Goal: Check status

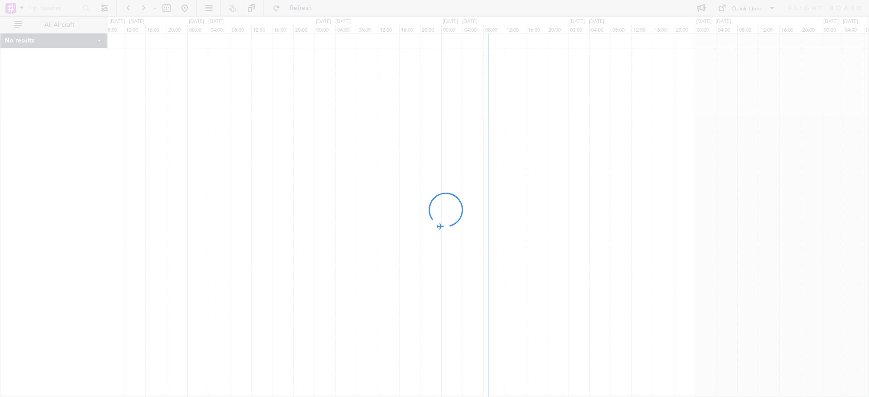
drag, startPoint x: 466, startPoint y: 116, endPoint x: 287, endPoint y: 129, distance: 179.7
click at [289, 129] on div at bounding box center [434, 198] width 869 height 397
drag, startPoint x: 533, startPoint y: 91, endPoint x: 399, endPoint y: 104, distance: 134.9
click at [399, 104] on div at bounding box center [434, 198] width 869 height 397
drag, startPoint x: 566, startPoint y: 69, endPoint x: 444, endPoint y: 91, distance: 124.2
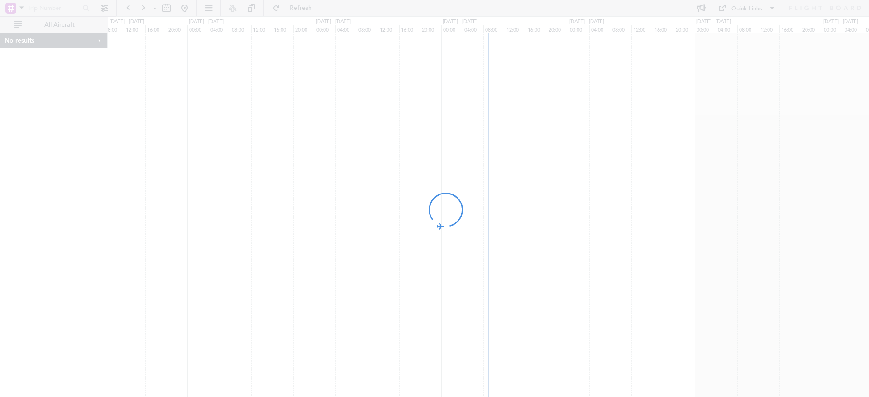
click at [446, 90] on div at bounding box center [434, 198] width 869 height 397
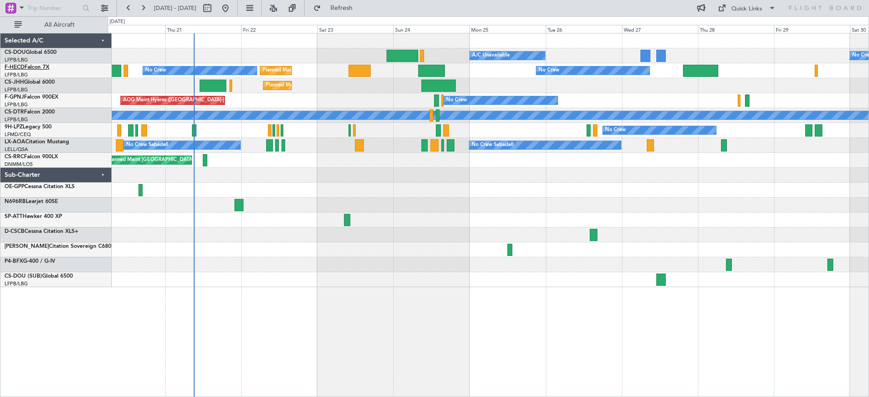
click at [19, 67] on span "F-HECD" at bounding box center [15, 67] width 20 height 5
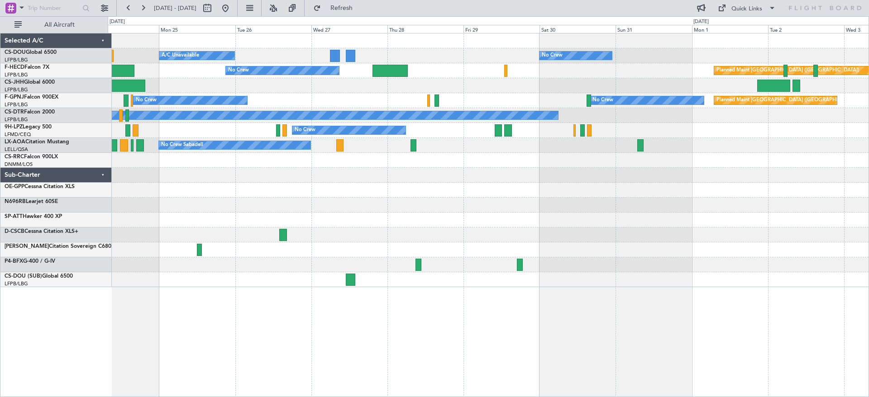
click at [178, 107] on div "Planned Maint [GEOGRAPHIC_DATA] ([GEOGRAPHIC_DATA]) A/C Unavailable No Crew No …" at bounding box center [488, 160] width 760 height 254
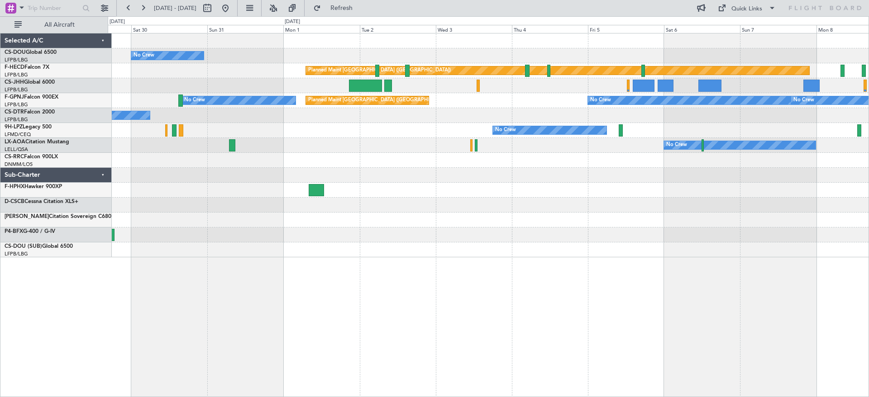
click at [365, 143] on div "No Crew Planned Maint [GEOGRAPHIC_DATA] ([GEOGRAPHIC_DATA]) No Crew Planned Mai…" at bounding box center [488, 145] width 760 height 224
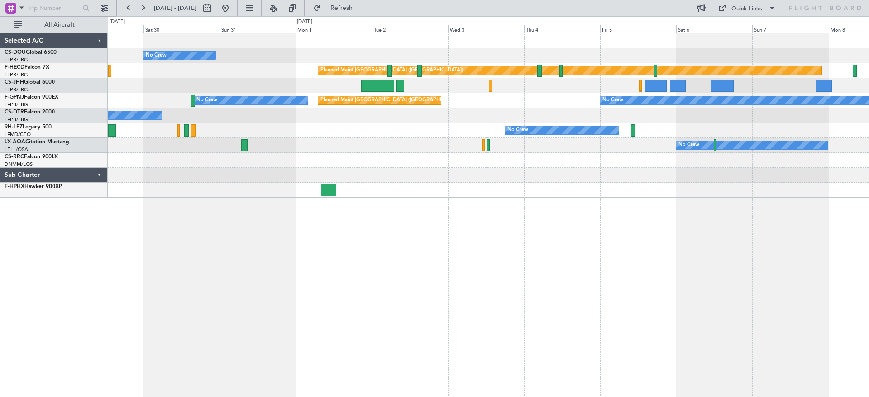
click at [658, 108] on div "Planned Maint [GEOGRAPHIC_DATA] ([GEOGRAPHIC_DATA]) No Crew No Crew No Crew" at bounding box center [488, 100] width 760 height 15
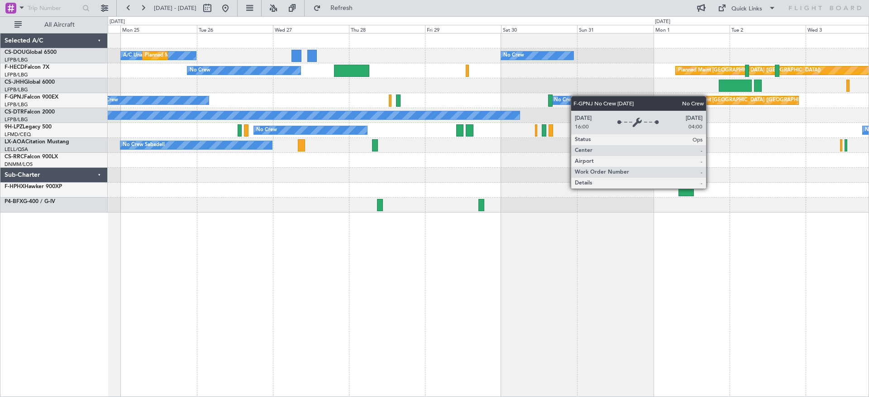
click at [616, 98] on div "No Crew A/C Unavailable Planned Maint [GEOGRAPHIC_DATA] ([GEOGRAPHIC_DATA]) Pla…" at bounding box center [488, 122] width 760 height 179
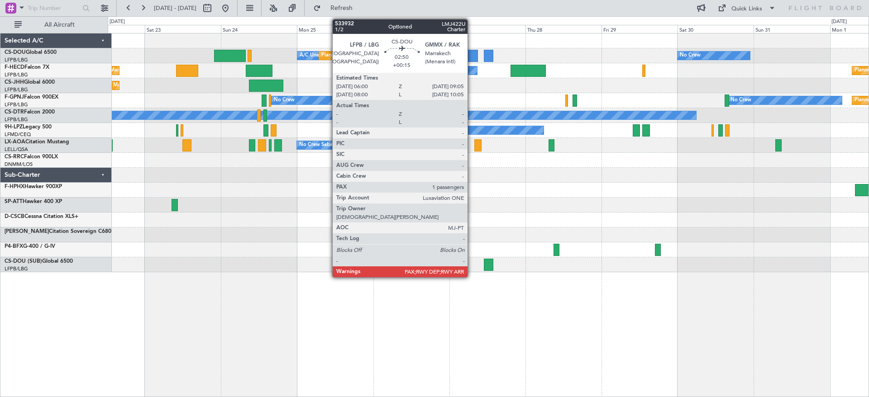
click at [471, 55] on div at bounding box center [473, 56] width 10 height 12
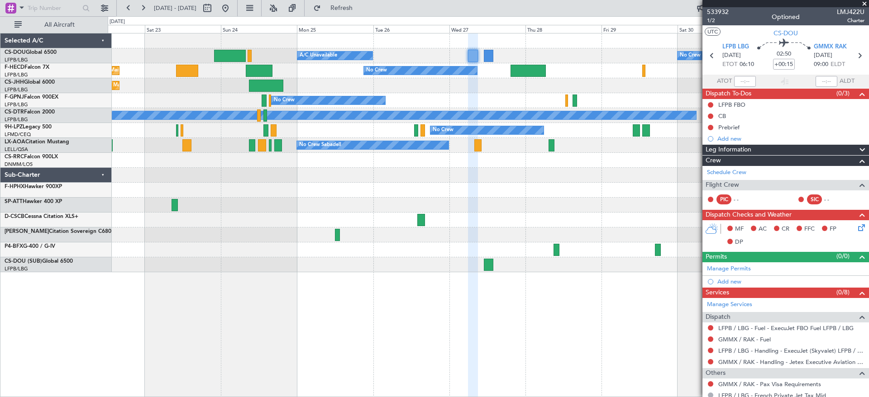
click at [597, 196] on div at bounding box center [488, 190] width 760 height 15
